Goal: Transaction & Acquisition: Download file/media

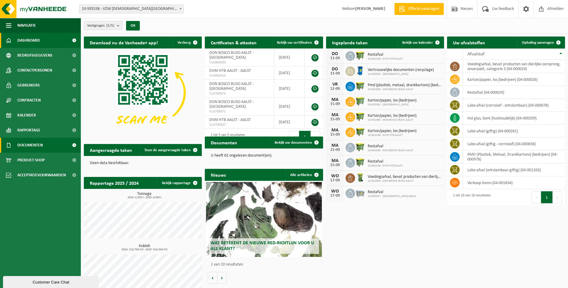
click at [27, 143] on span "Documenten" at bounding box center [29, 145] width 25 height 15
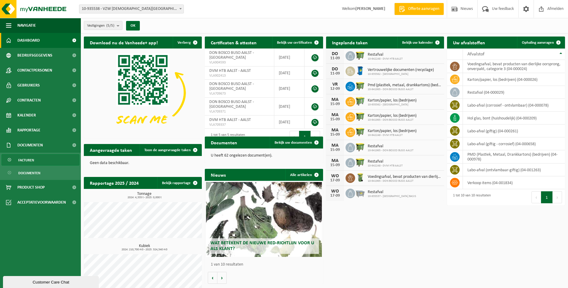
click at [28, 160] on span "Facturen" at bounding box center [26, 160] width 16 height 11
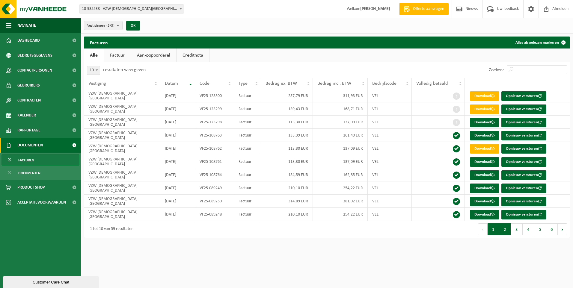
click at [504, 230] on button "2" at bounding box center [505, 229] width 12 height 12
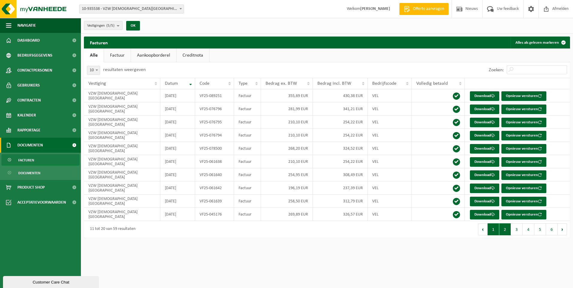
click at [492, 231] on button "1" at bounding box center [493, 229] width 12 height 12
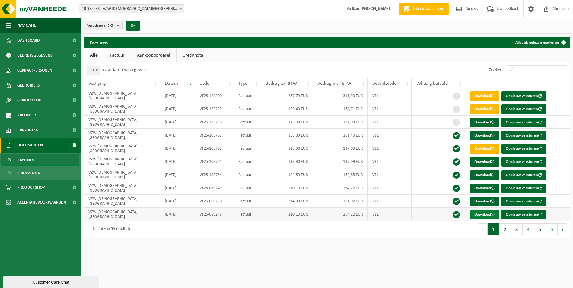
click at [479, 215] on link "Download" at bounding box center [484, 215] width 29 height 10
click at [502, 230] on button "2" at bounding box center [505, 229] width 12 height 12
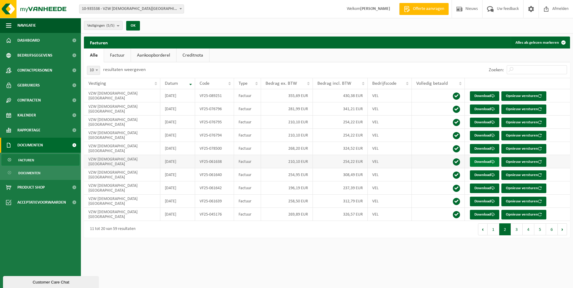
click at [481, 160] on link "Download" at bounding box center [484, 162] width 29 height 10
